Goal: Complete application form

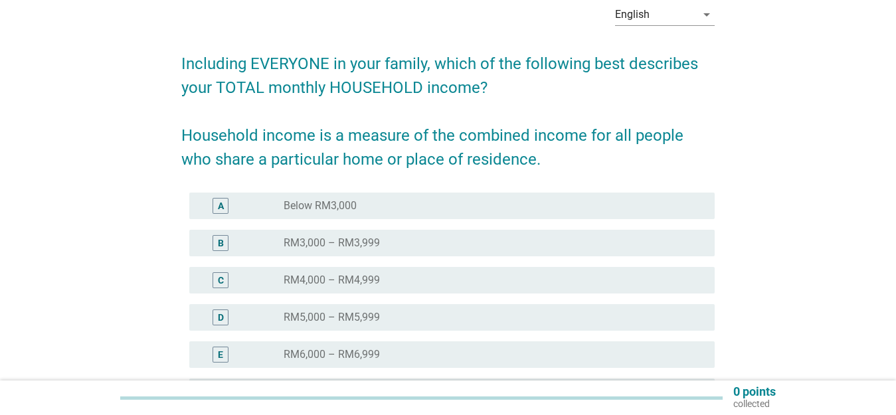
scroll to position [133, 0]
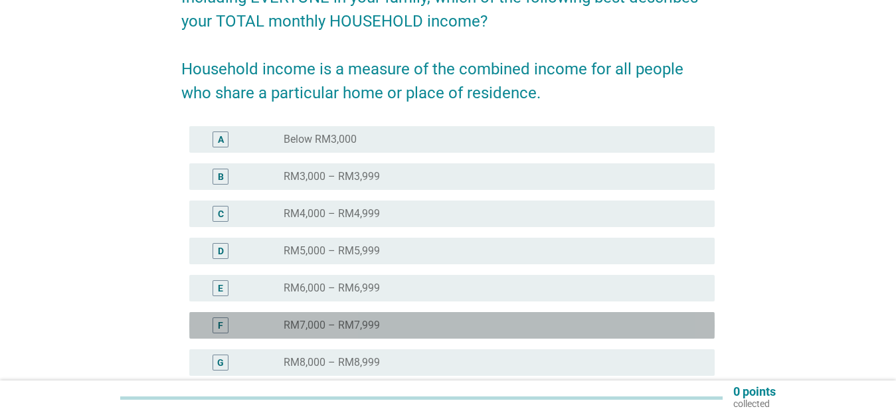
click at [436, 317] on div "radio_button_unchecked RM7,000 – RM7,999" at bounding box center [493, 325] width 420 height 16
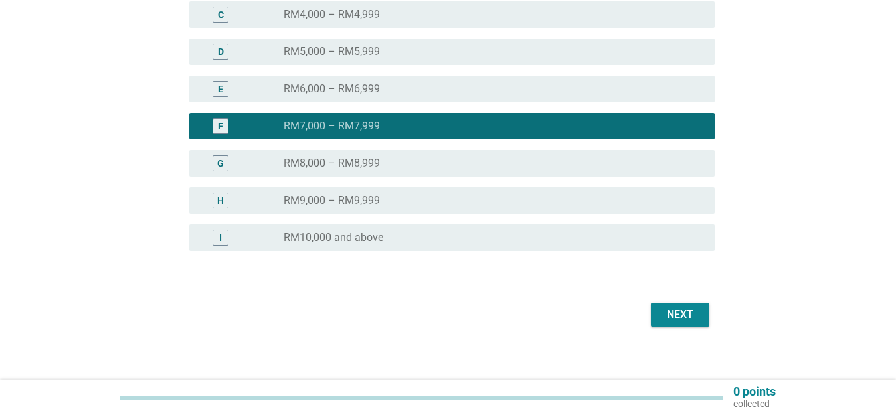
scroll to position [342, 0]
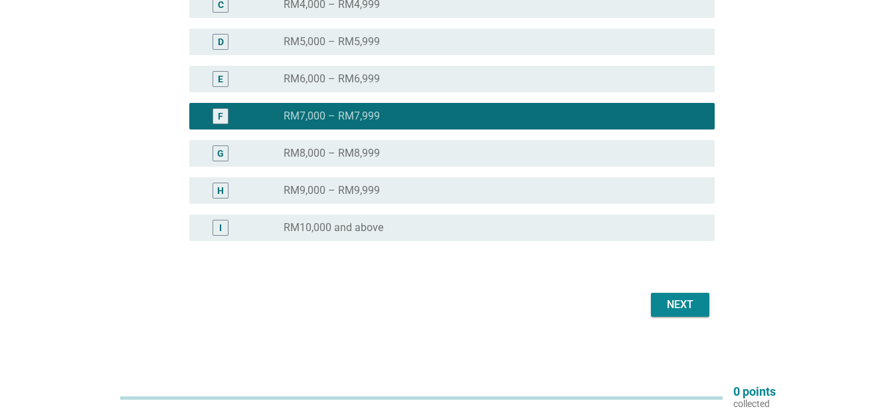
click at [657, 301] on button "Next" at bounding box center [680, 305] width 58 height 24
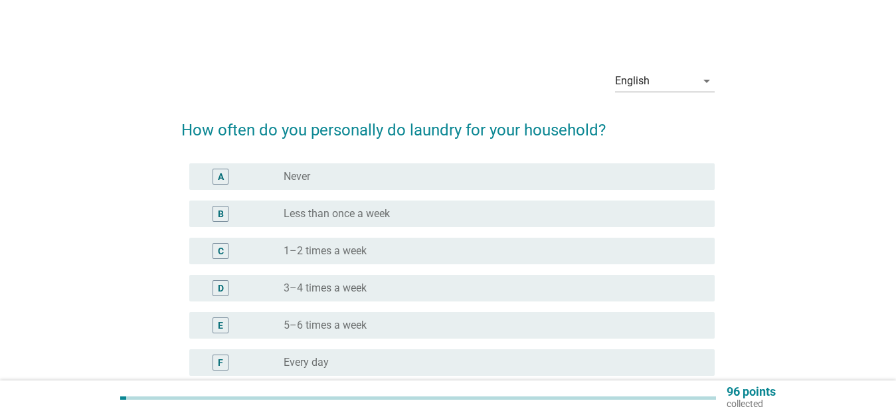
scroll to position [66, 0]
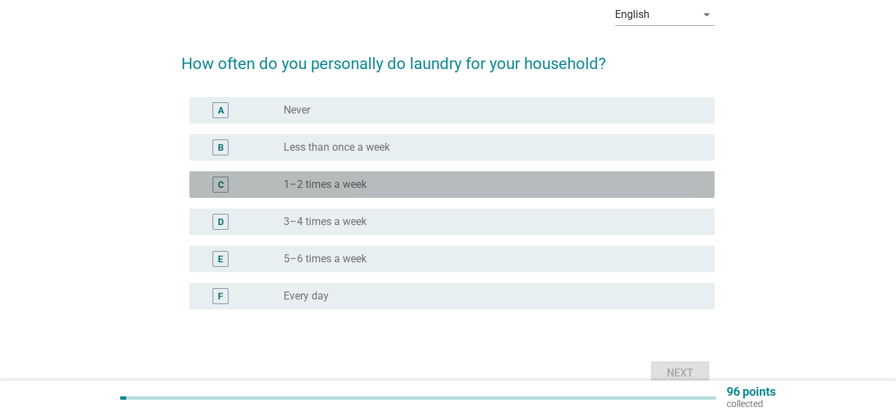
click at [409, 185] on div "radio_button_unchecked 1–2 times a week" at bounding box center [488, 184] width 410 height 13
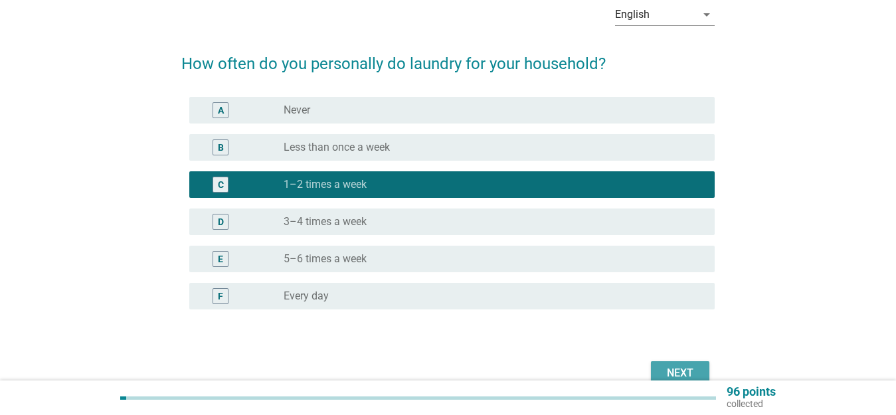
click at [688, 377] on div "Next" at bounding box center [679, 373] width 37 height 16
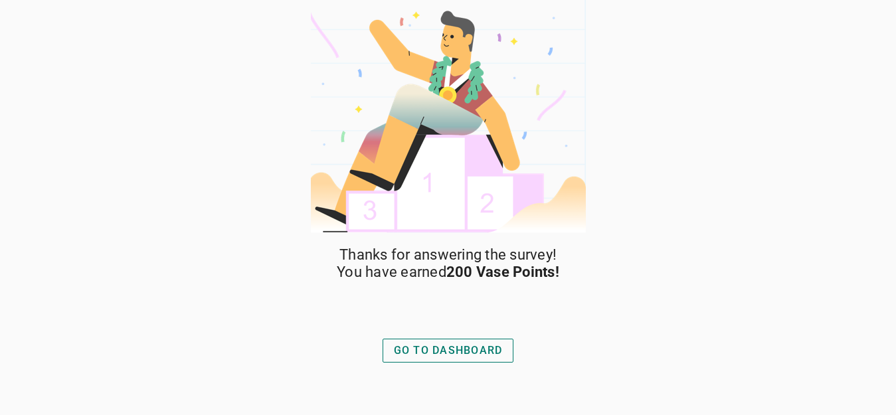
click at [497, 351] on div "GO TO DASHBOARD" at bounding box center [448, 351] width 109 height 16
